Goal: Task Accomplishment & Management: Use online tool/utility

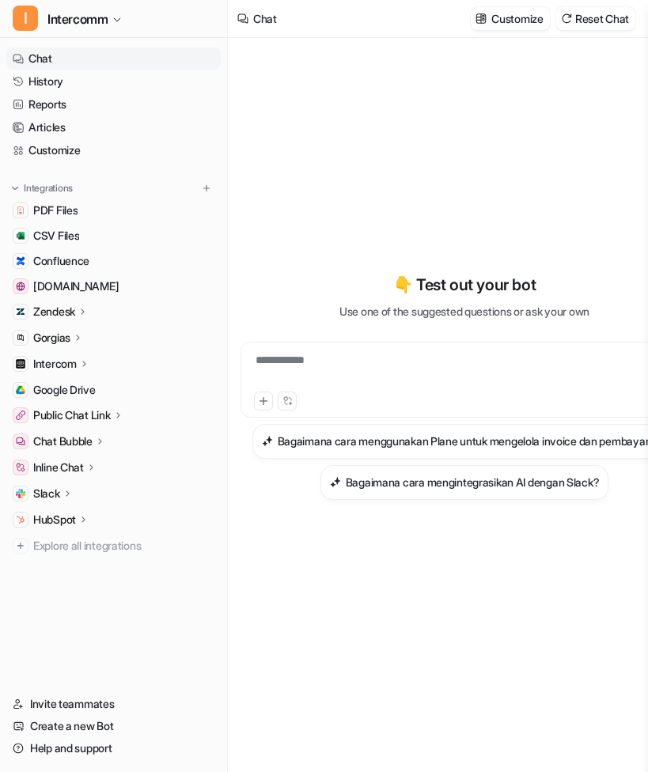
scroll to position [0, 32]
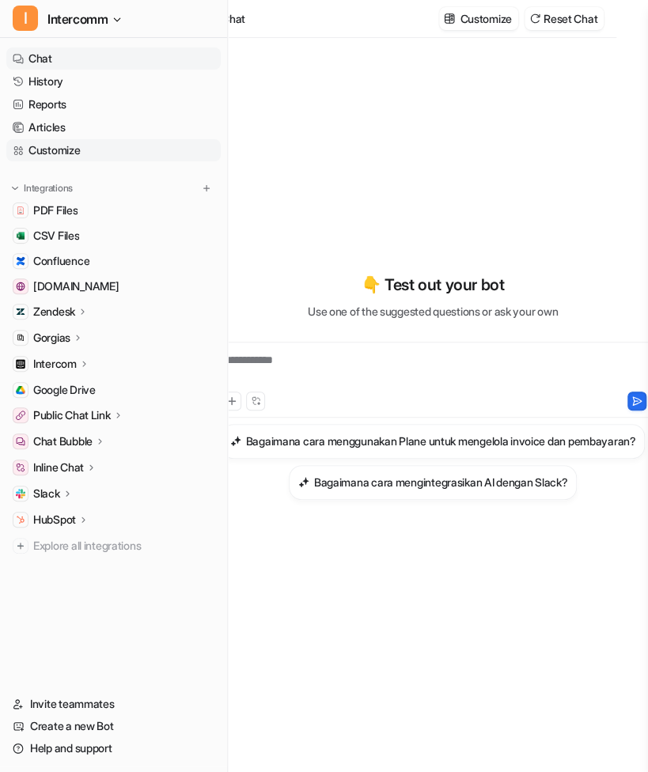
click at [92, 149] on link "Customize" at bounding box center [113, 150] width 214 height 22
click at [451, 21] on img at bounding box center [449, 19] width 11 height 12
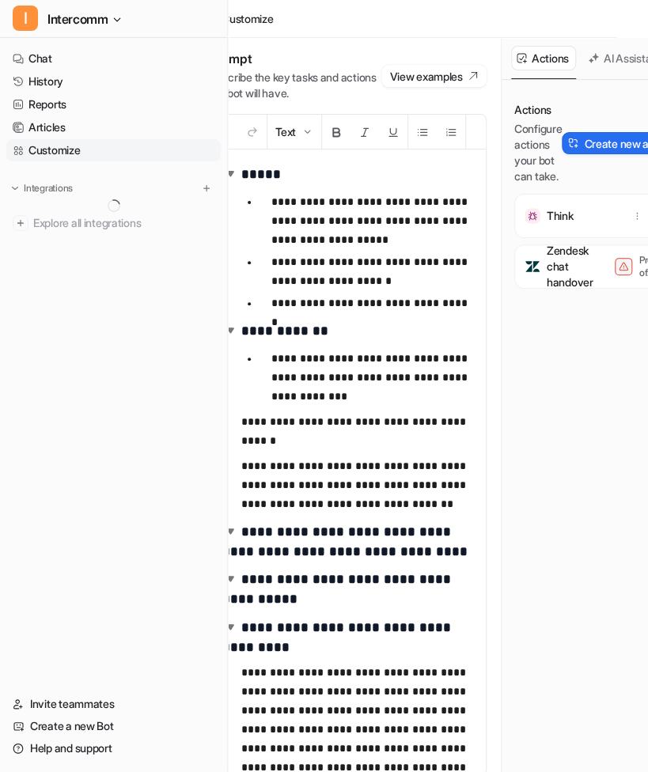
scroll to position [0, 55]
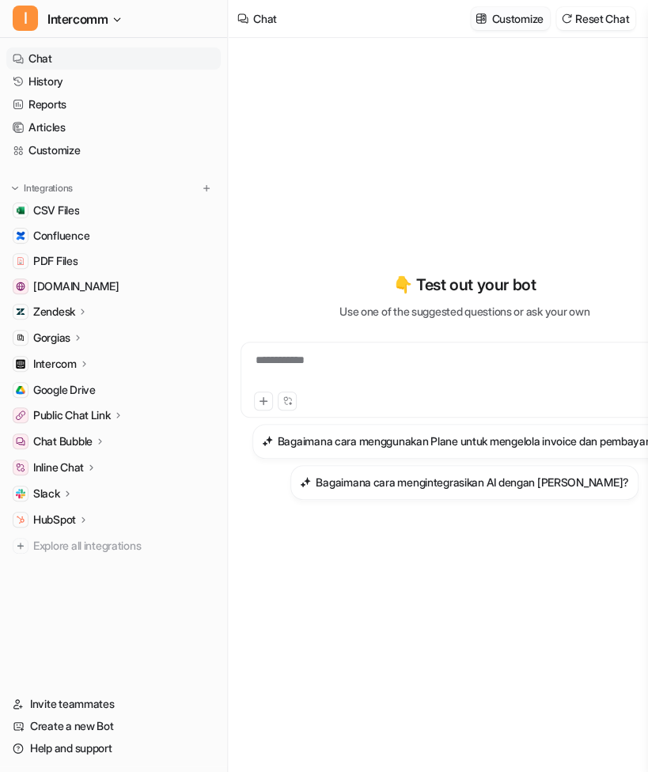
click at [501, 23] on p "Customize" at bounding box center [517, 18] width 51 height 17
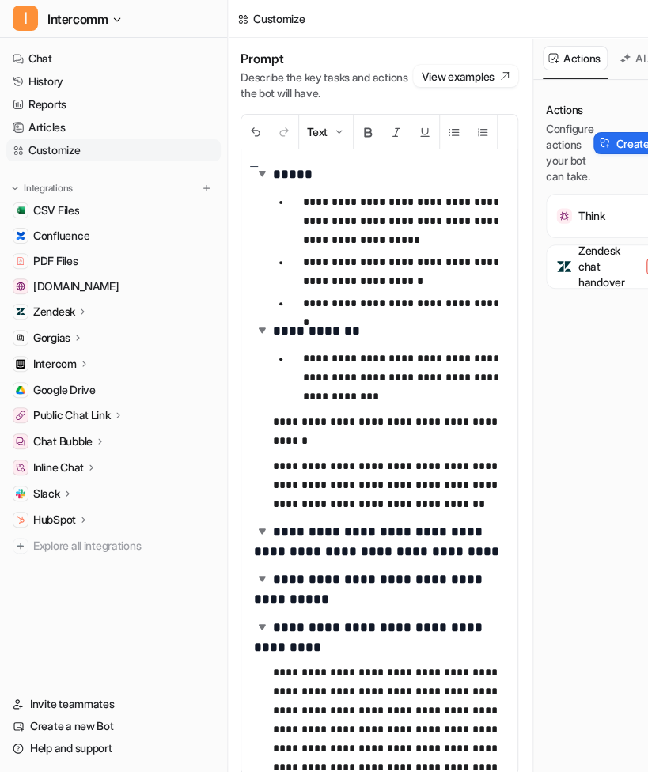
click at [625, 65] on button "AI Assistant" at bounding box center [657, 58] width 86 height 25
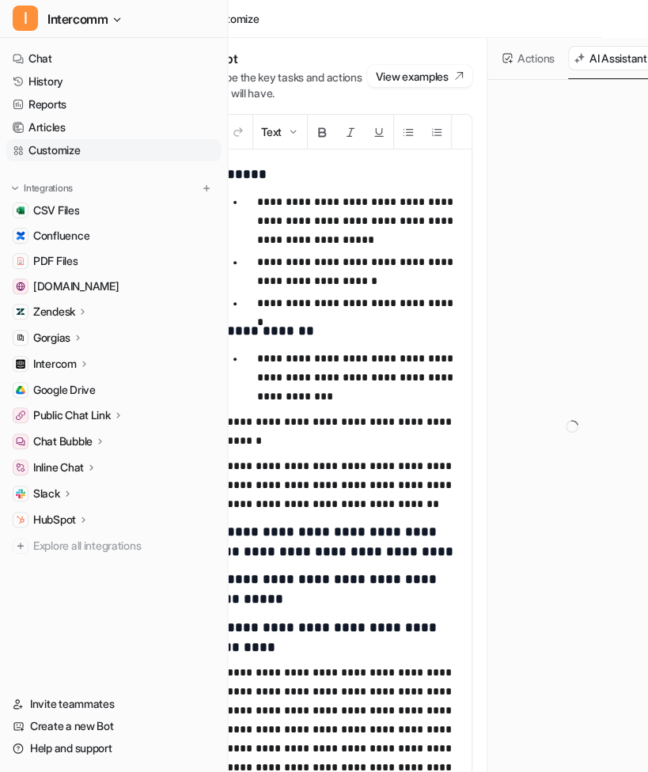
scroll to position [0, 55]
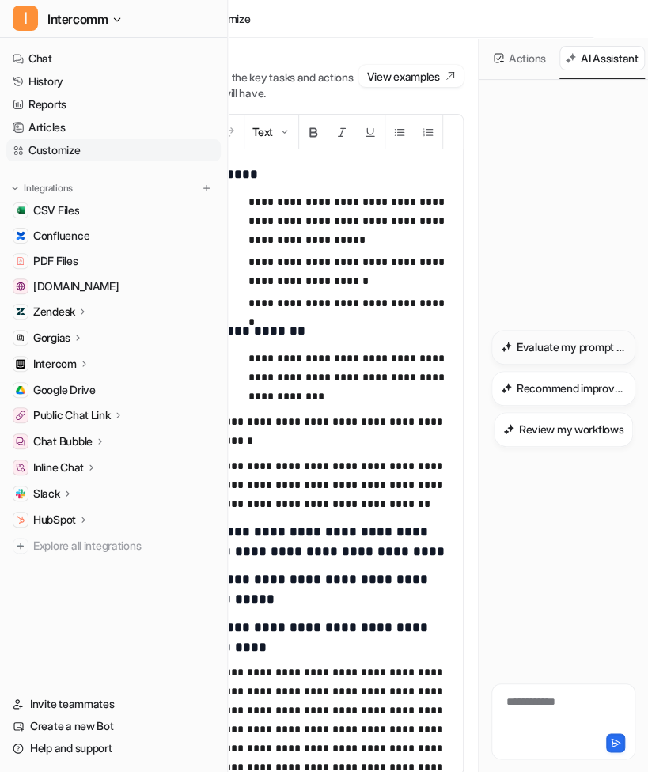
click at [538, 351] on h3 "Evaluate my prompt for issues" at bounding box center [571, 347] width 109 height 17
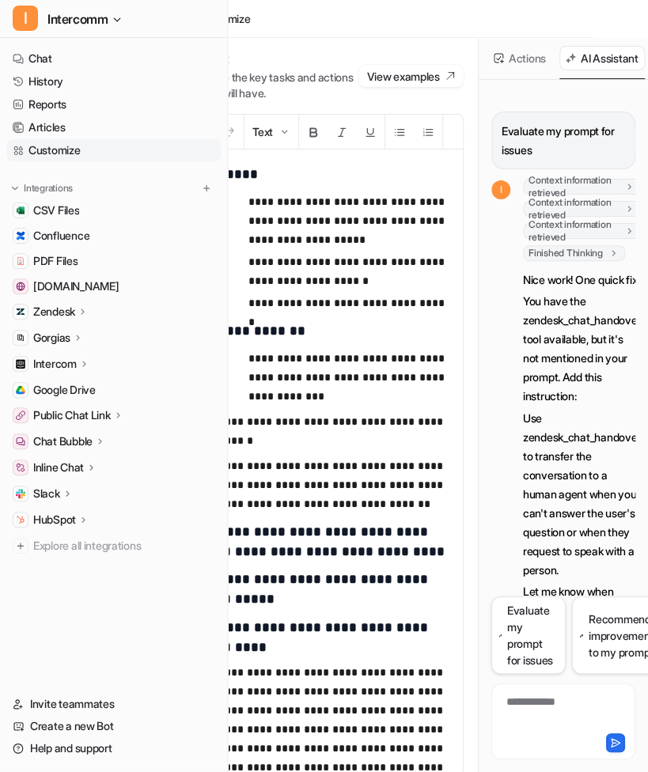
scroll to position [0, 10]
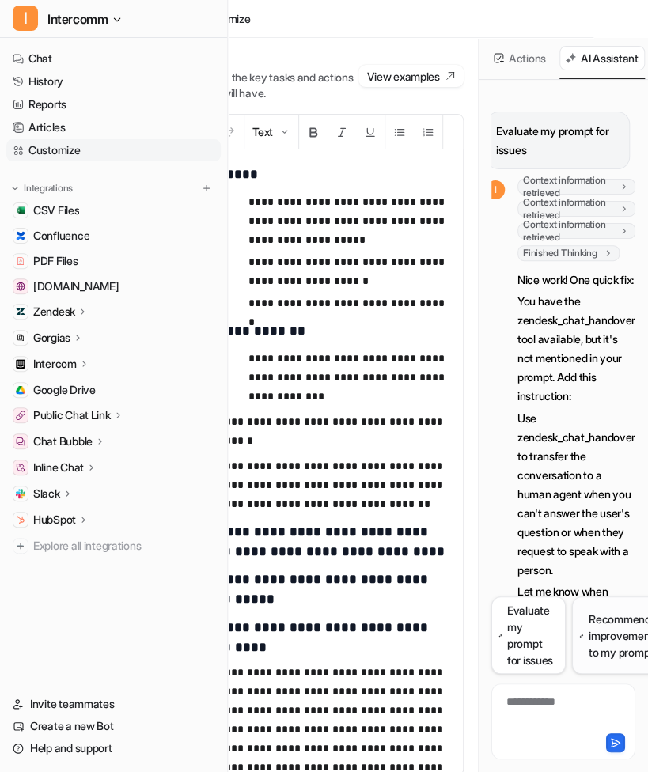
click at [609, 622] on button "Recommend improvements to my prompt" at bounding box center [623, 636] width 103 height 78
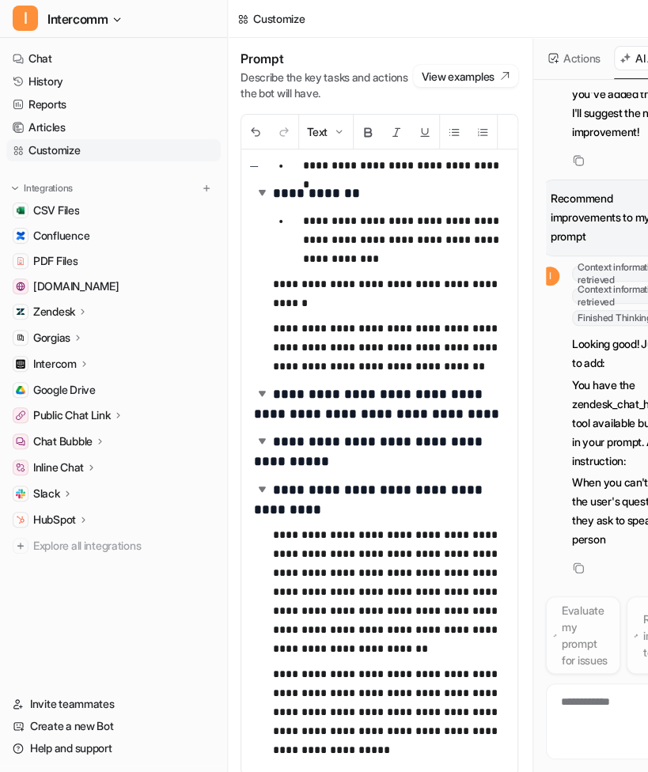
scroll to position [668, 10]
